Goal: Find contact information: Find contact information

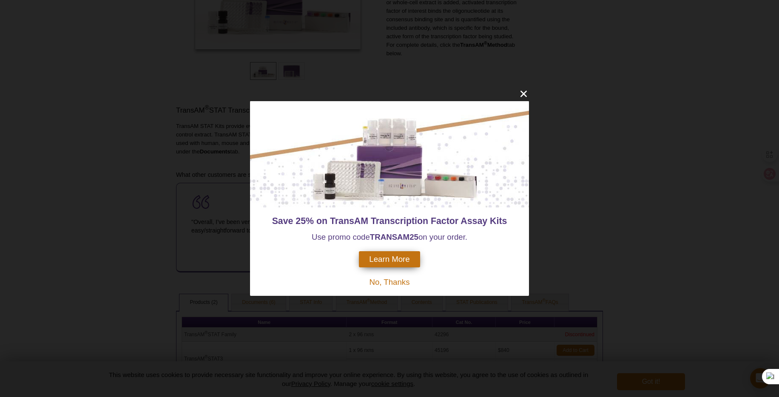
scroll to position [166, 0]
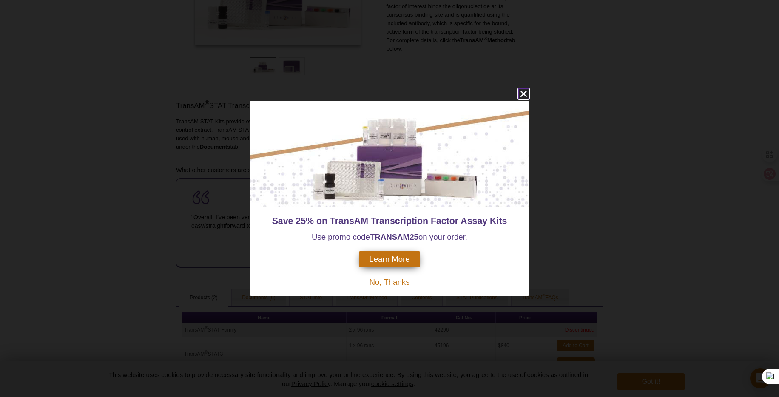
click at [526, 95] on icon "close" at bounding box center [523, 94] width 6 height 6
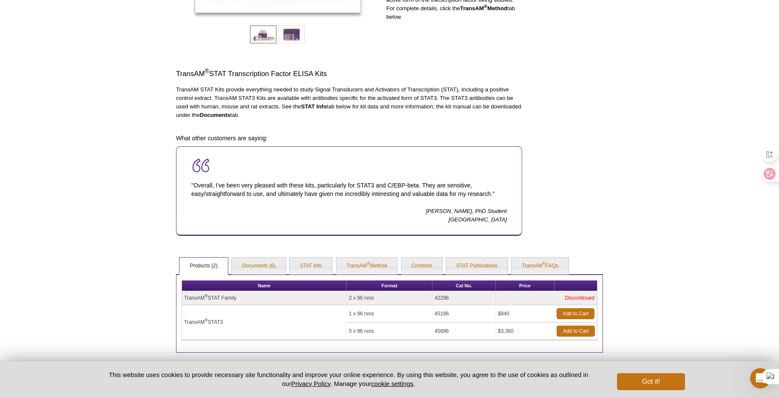
scroll to position [199, 0]
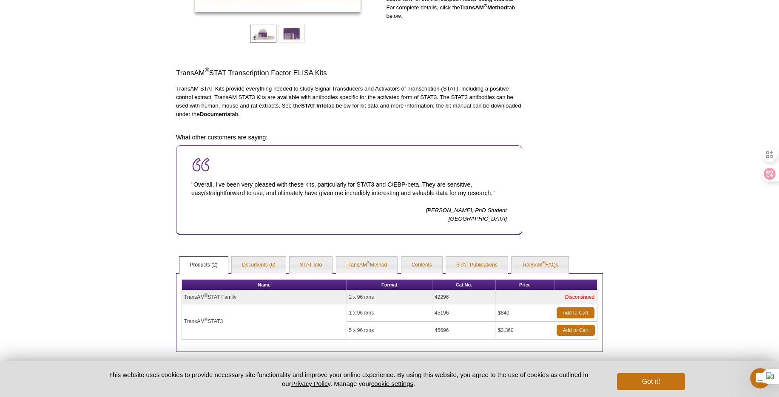
drag, startPoint x: 260, startPoint y: 114, endPoint x: 314, endPoint y: 114, distance: 54.0
click at [230, 114] on strong "Documents" at bounding box center [215, 114] width 31 height 6
drag, startPoint x: 314, startPoint y: 114, endPoint x: 168, endPoint y: 90, distance: 147.8
click at [167, 90] on div "Active Motif Logo Enabling Epigenetics Research 0 Search Skip to content Active…" at bounding box center [389, 123] width 779 height 645
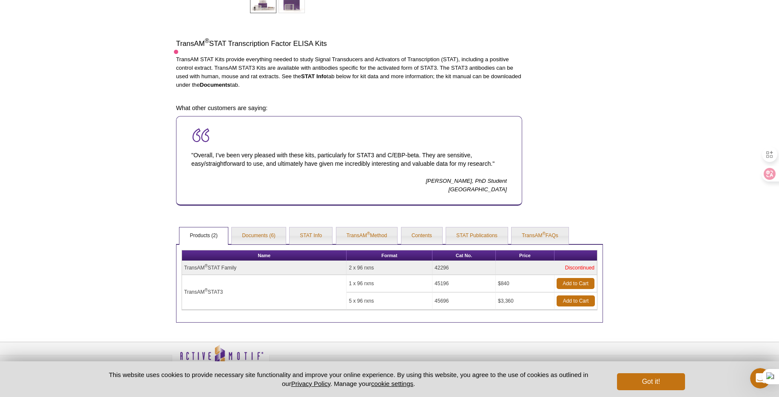
scroll to position [247, 0]
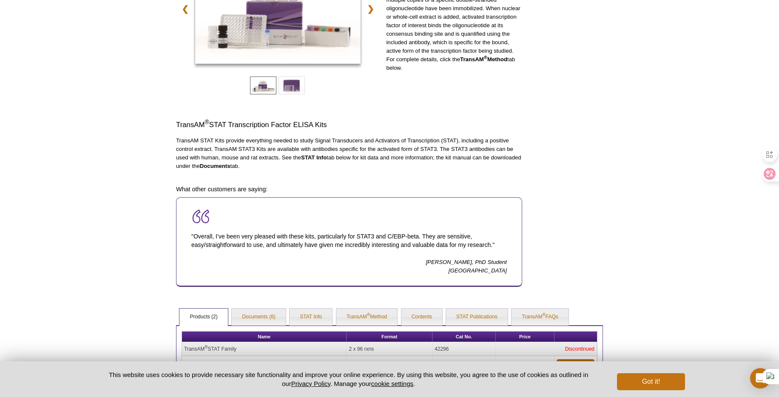
scroll to position [247, 0]
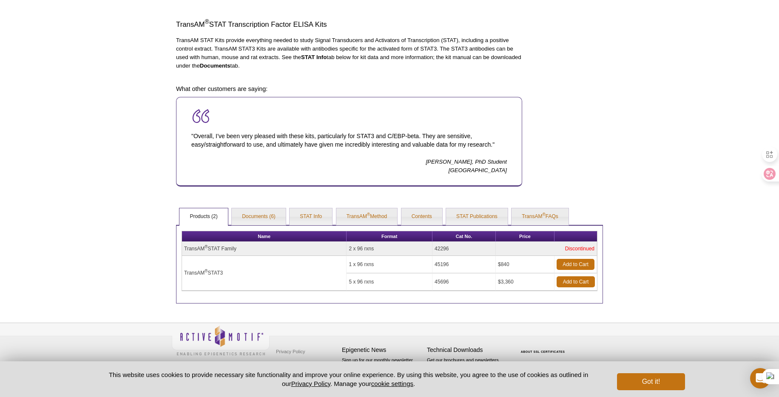
drag, startPoint x: 569, startPoint y: 248, endPoint x: 599, endPoint y: 246, distance: 30.3
click at [599, 246] on div "Name Format Cat No. Price TransAM ® STAT Family 2 x 96 rxns 42296 Discontinued …" at bounding box center [389, 264] width 427 height 79
click at [590, 251] on td "Discontinued" at bounding box center [546, 249] width 101 height 14
drag, startPoint x: 595, startPoint y: 248, endPoint x: 565, endPoint y: 249, distance: 29.8
click at [565, 249] on td "Discontinued" at bounding box center [546, 249] width 101 height 14
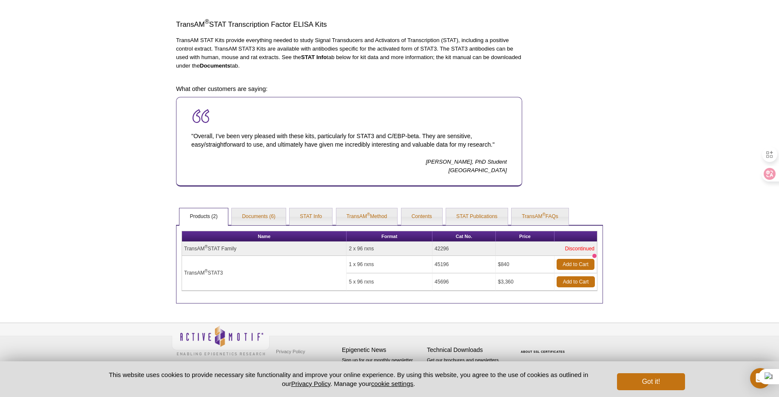
copy td "Discontinued"
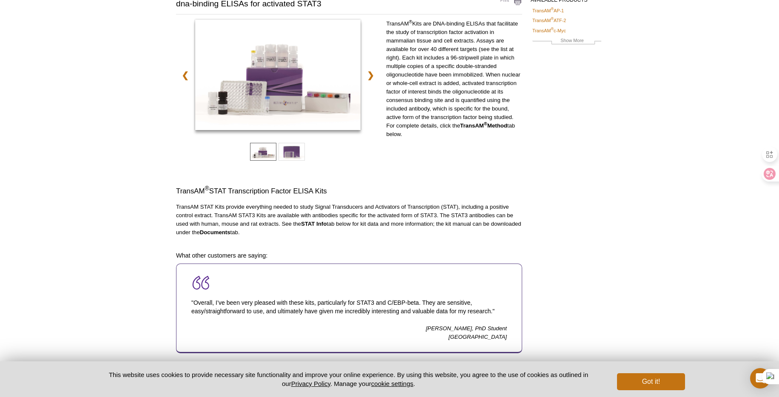
scroll to position [0, 0]
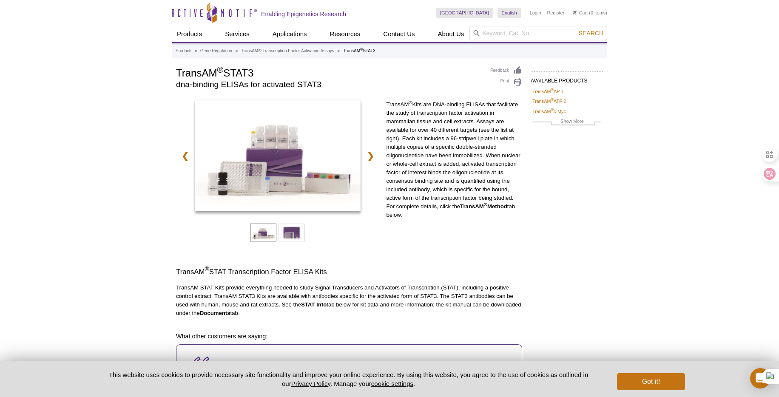
click at [394, 81] on h2 "dna-binding ELISAs for activated STAT3" at bounding box center [329, 85] width 306 height 8
drag, startPoint x: 238, startPoint y: 76, endPoint x: 254, endPoint y: 74, distance: 15.8
click at [240, 75] on h1 "TransAM ® STAT3" at bounding box center [329, 72] width 306 height 13
drag, startPoint x: 278, startPoint y: 71, endPoint x: 175, endPoint y: 68, distance: 102.5
click at [175, 68] on div "AVAILABLE PRODUCTS TransAM ® AP-1 TransAM ® ATF-2 TransAM ® c-Myc TransAM ® C/E…" at bounding box center [389, 308] width 435 height 485
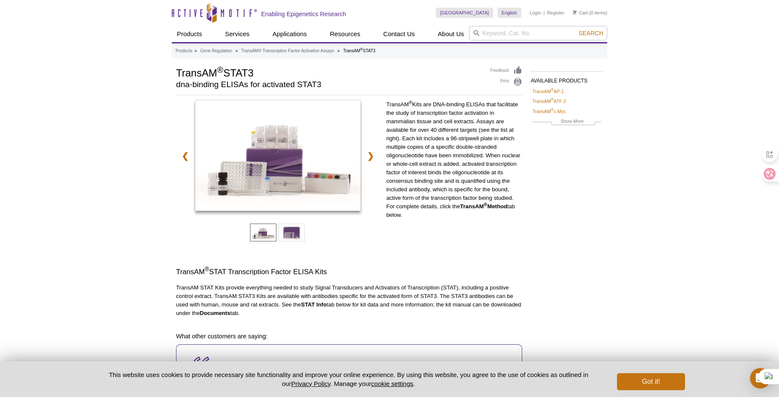
copy h1 "TransAM ® STAT3"
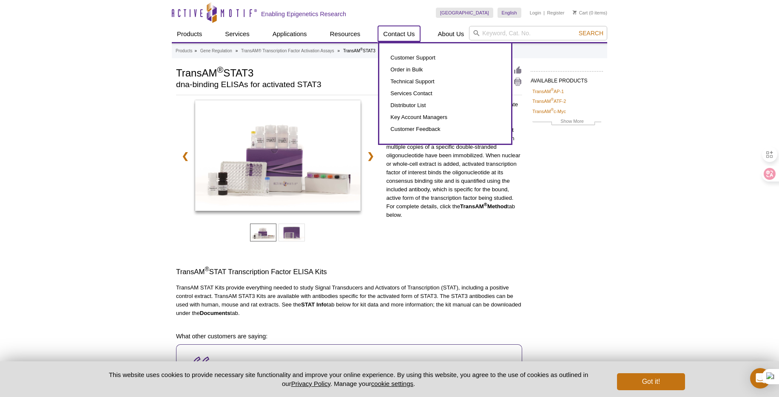
click at [406, 33] on link "Contact Us" at bounding box center [399, 34] width 42 height 16
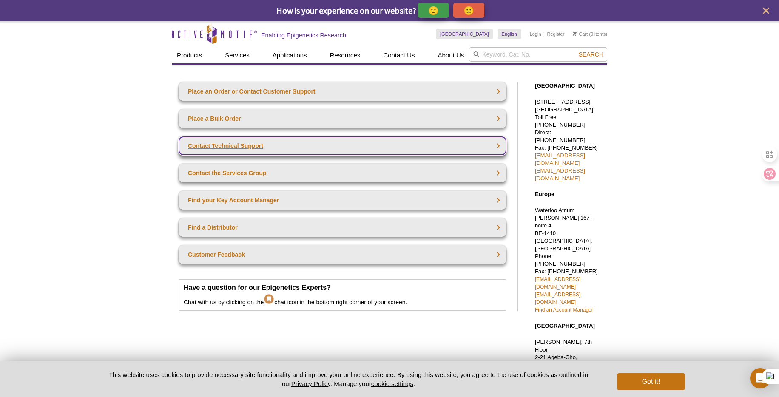
click at [288, 145] on link "Contact Technical Support" at bounding box center [343, 145] width 328 height 19
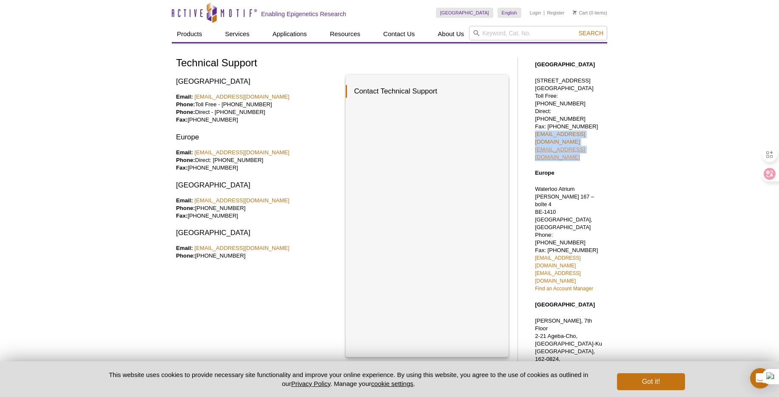
drag, startPoint x: 618, startPoint y: 134, endPoint x: 540, endPoint y: 136, distance: 77.8
click at [535, 125] on div "Active Motif Logo Enabling Epigenetics Research 0 Search Skip to content Active…" at bounding box center [389, 309] width 779 height 619
copy p "[EMAIL_ADDRESS][DOMAIN_NAME] [EMAIL_ADDRESS][DOMAIN_NAME]"
